Goal: Task Accomplishment & Management: Manage account settings

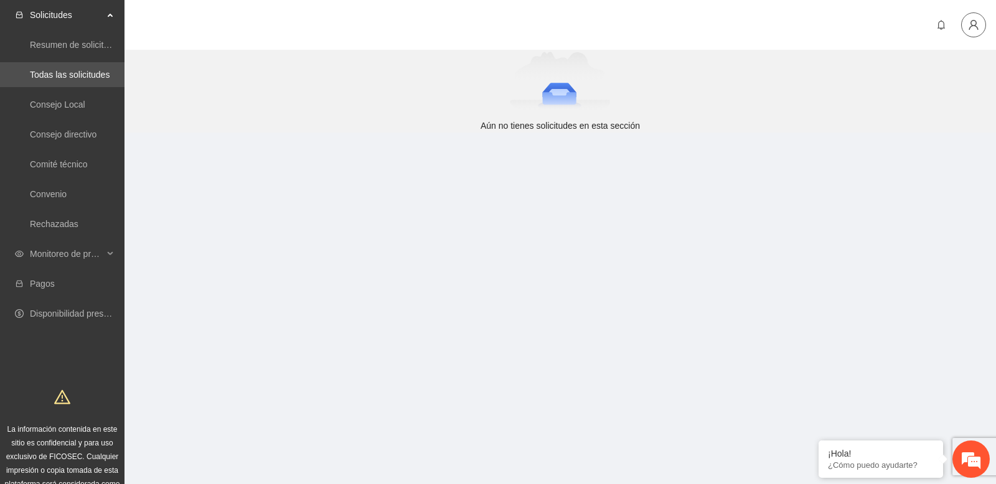
click at [971, 27] on icon "user" at bounding box center [973, 24] width 11 height 11
click at [943, 73] on span "Cerrar sesión" at bounding box center [938, 72] width 78 height 14
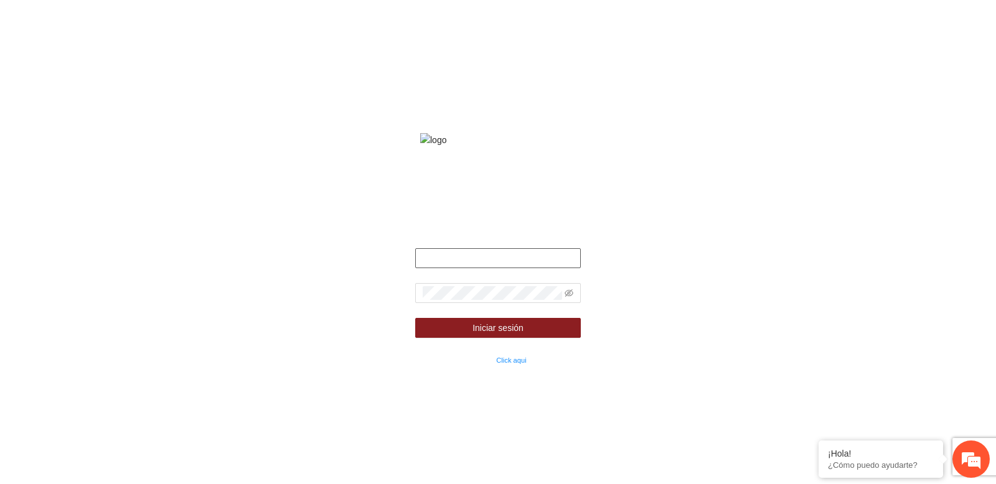
type input "**********"
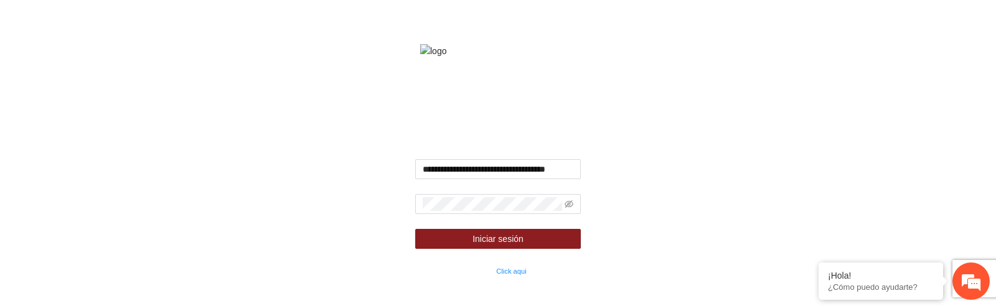
click at [265, 161] on div "**********" at bounding box center [498, 153] width 996 height 306
